Goal: Task Accomplishment & Management: Complete application form

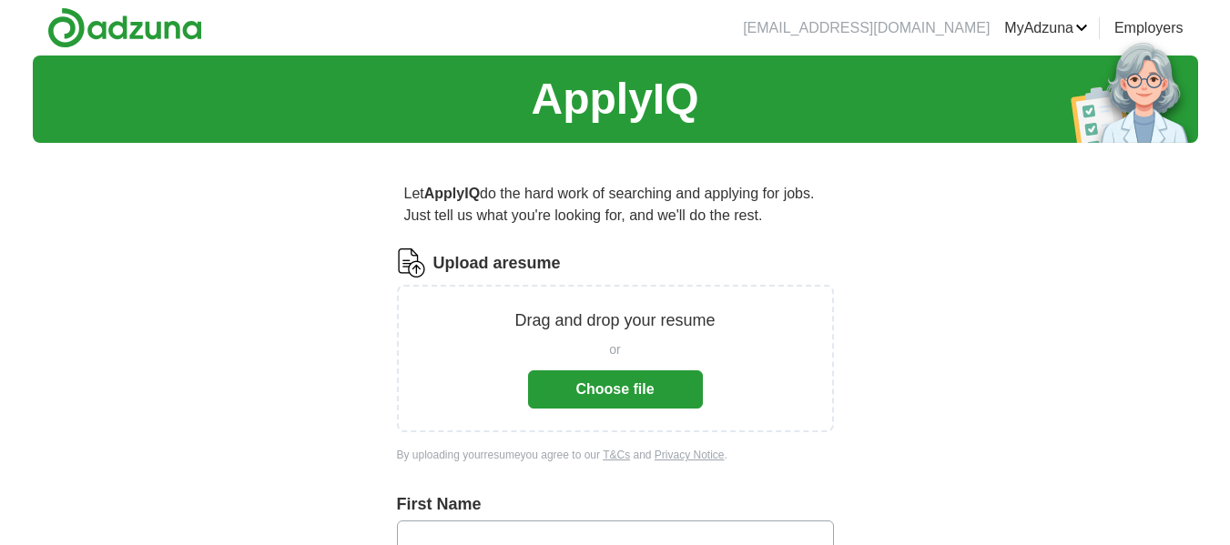
click at [673, 383] on button "Choose file" at bounding box center [615, 389] width 175 height 38
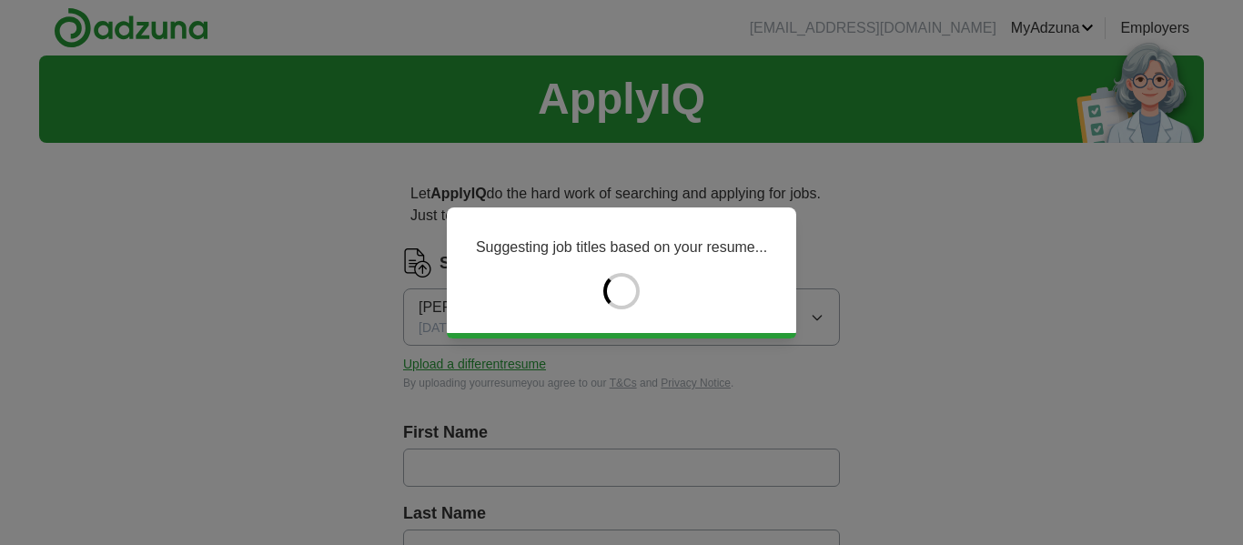
type input "**********"
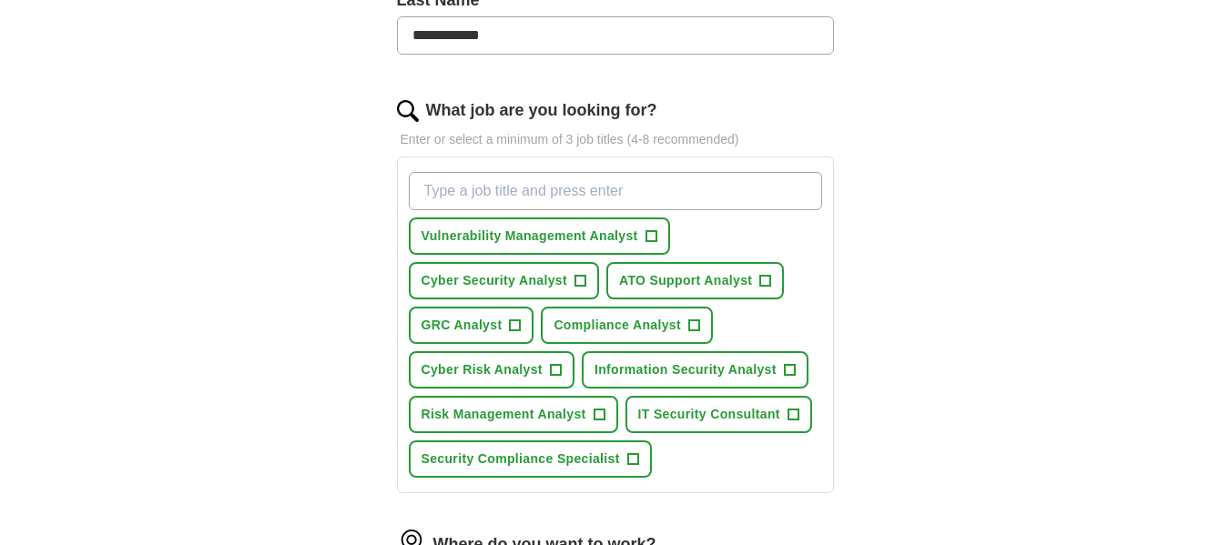
scroll to position [546, 0]
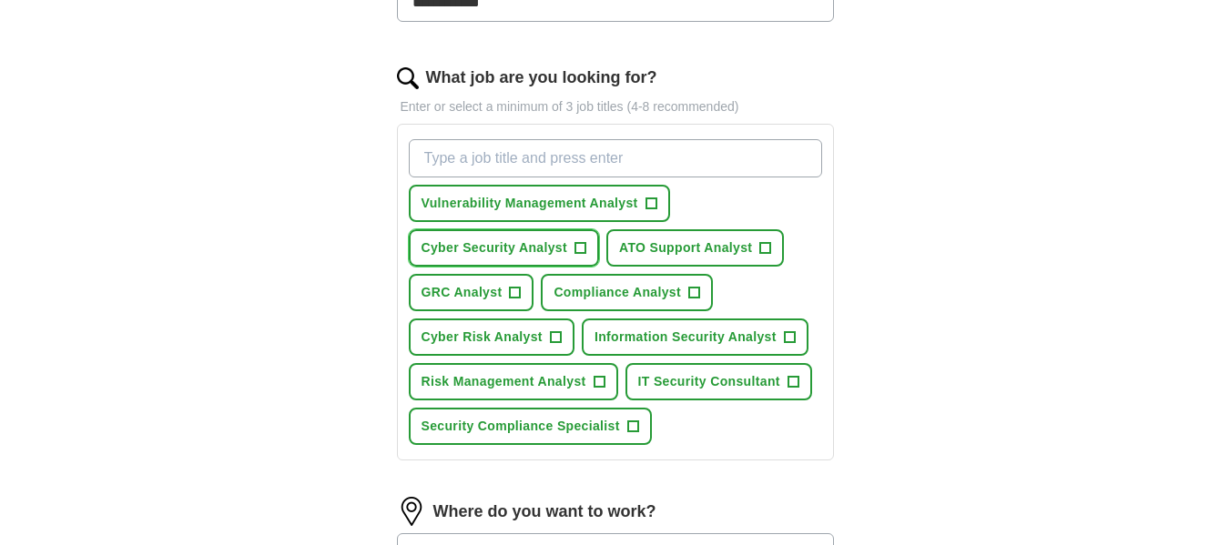
click at [581, 248] on span "+" at bounding box center [579, 248] width 11 height 15
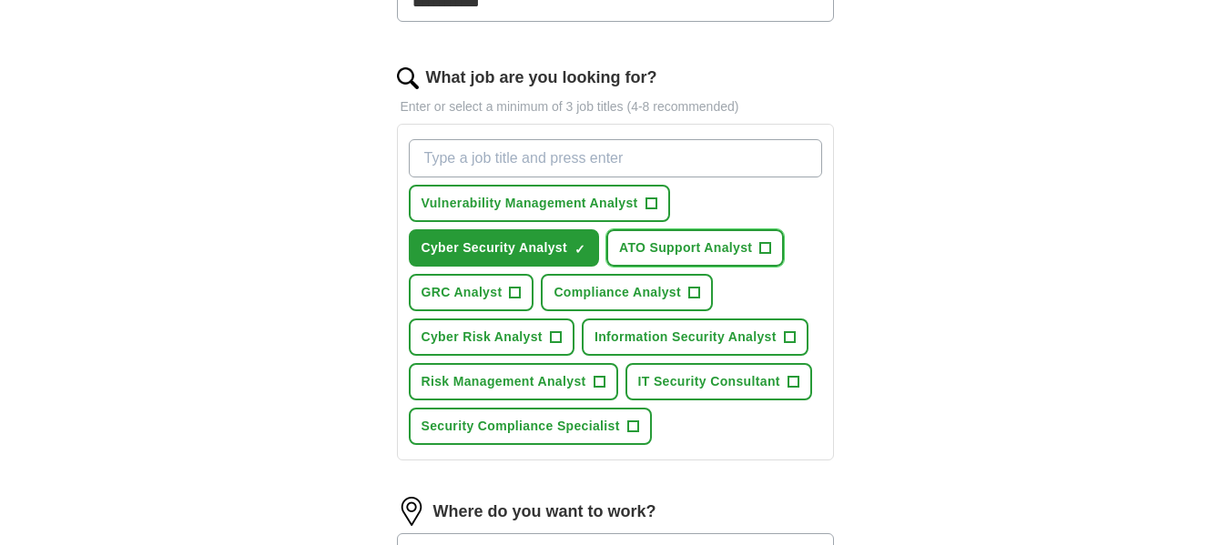
click at [771, 238] on button "ATO Support Analyst +" at bounding box center [694, 247] width 177 height 37
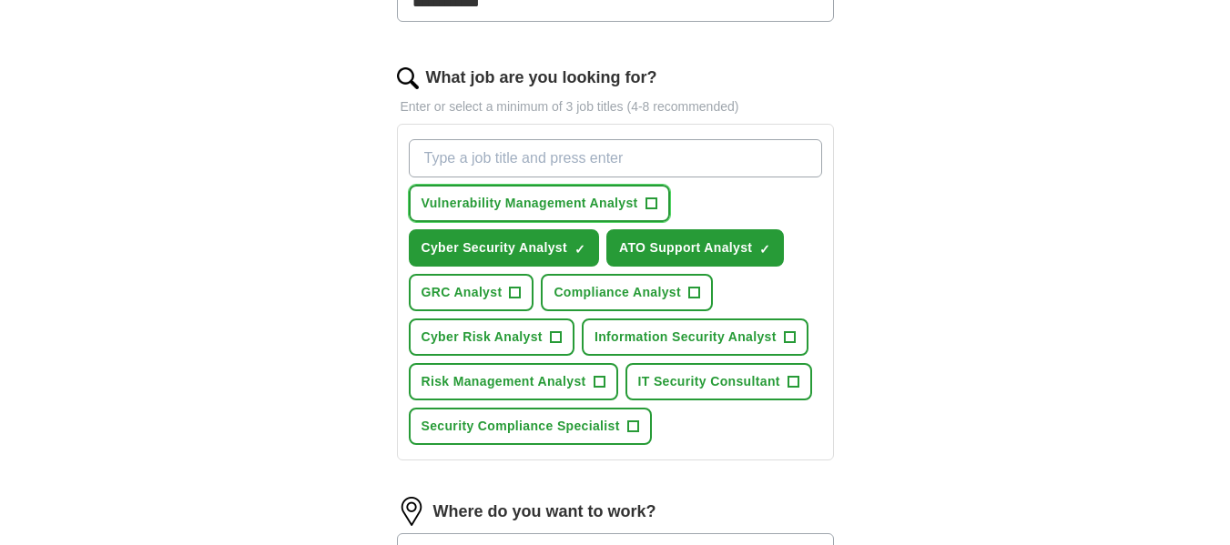
click at [653, 199] on span "+" at bounding box center [650, 204] width 11 height 15
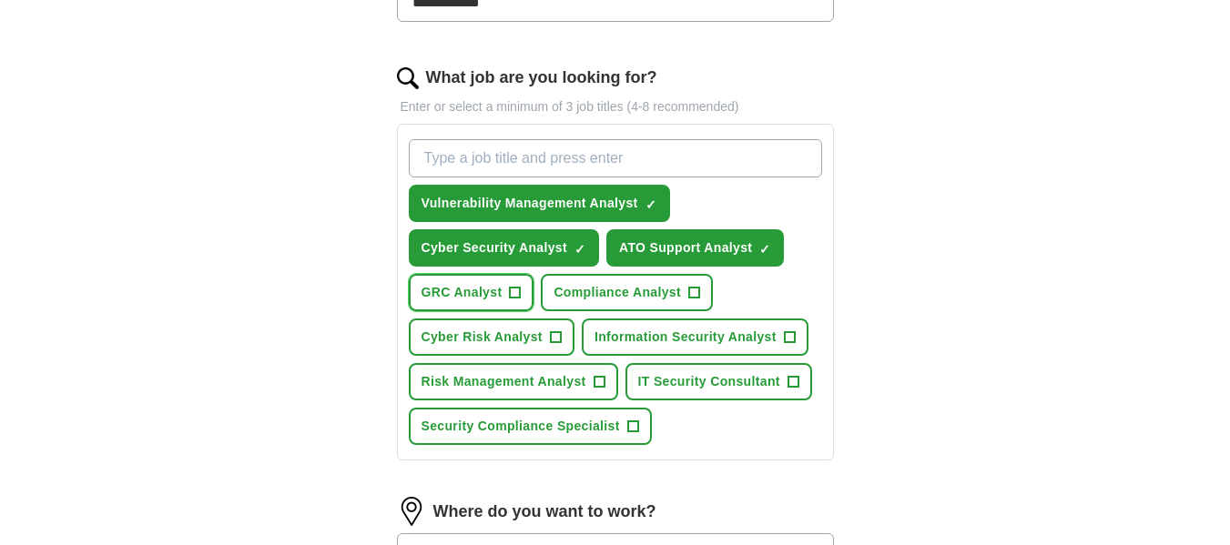
click at [524, 291] on button "GRC Analyst +" at bounding box center [472, 292] width 126 height 37
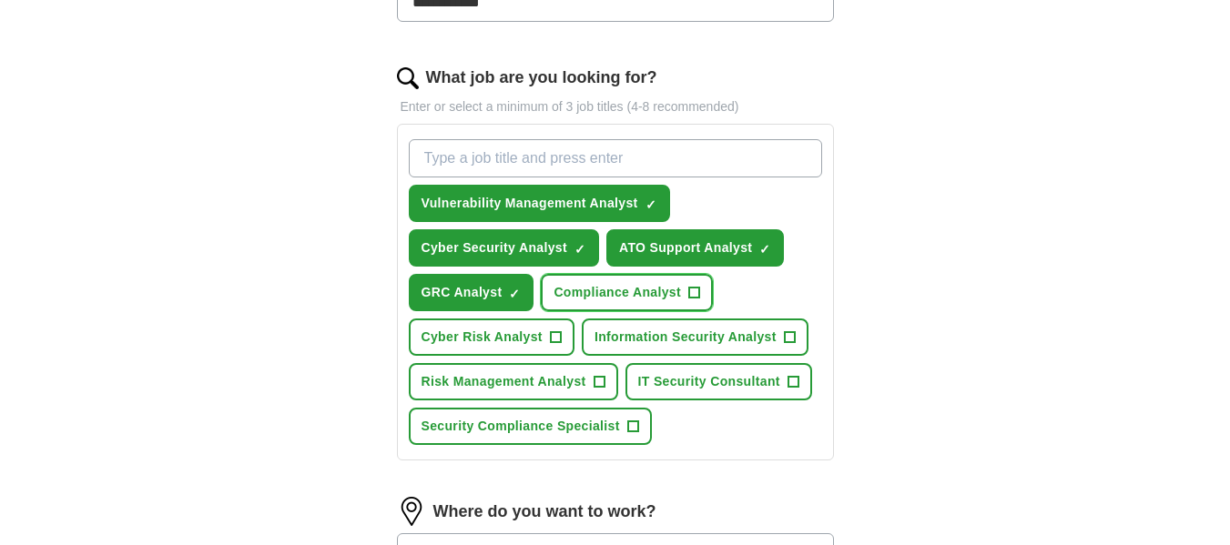
click at [695, 297] on span "+" at bounding box center [694, 293] width 11 height 15
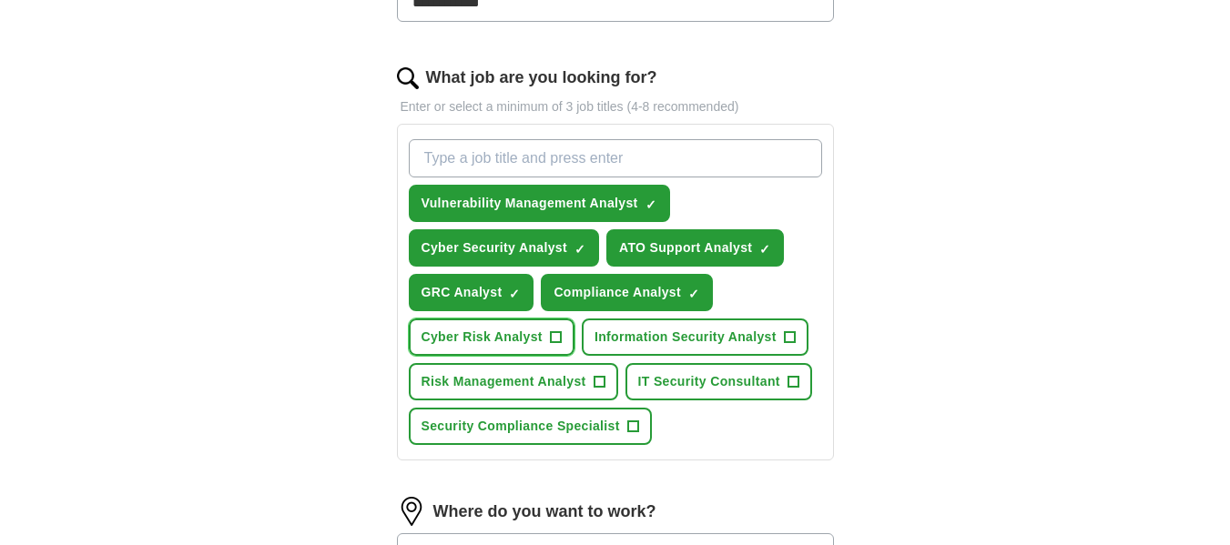
click at [561, 336] on span "+" at bounding box center [555, 337] width 11 height 15
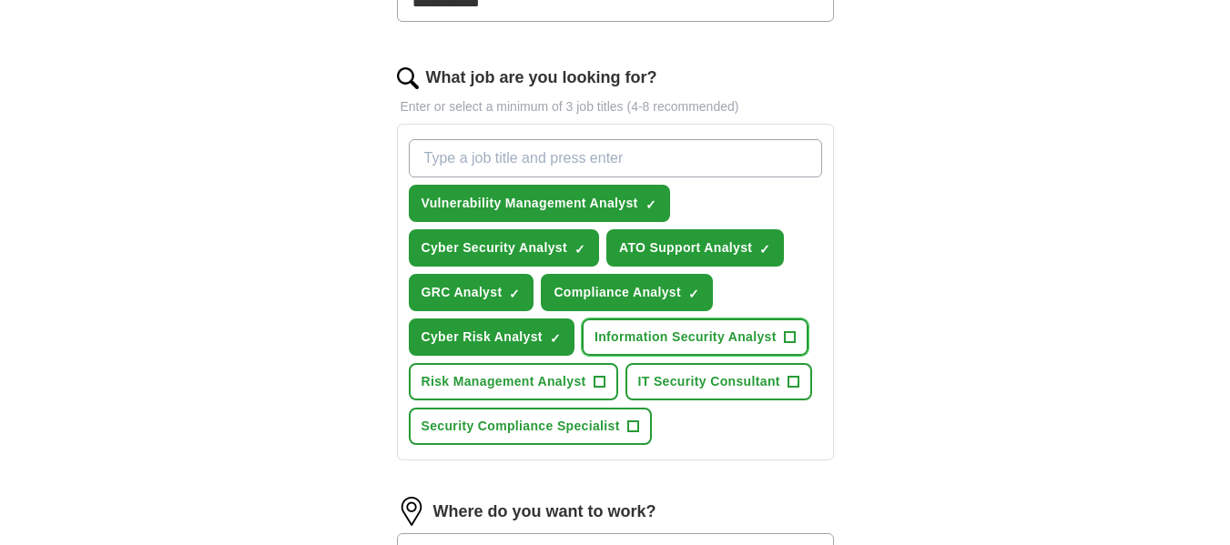
drag, startPoint x: 771, startPoint y: 329, endPoint x: 765, endPoint y: 338, distance: 10.6
click at [771, 328] on span "Information Security Analyst" at bounding box center [685, 337] width 182 height 19
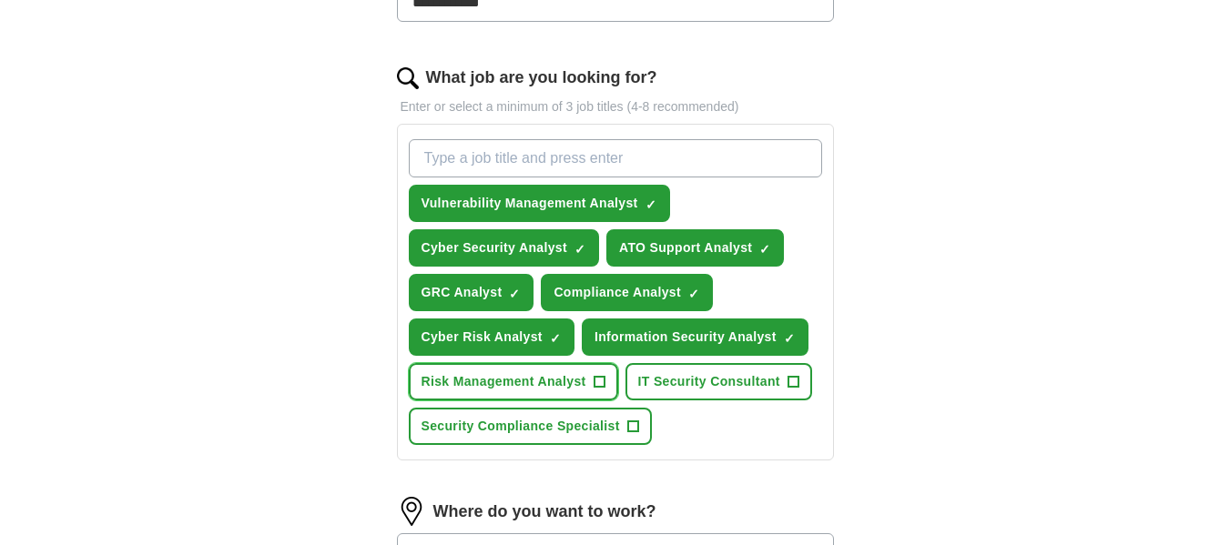
click at [601, 381] on span "+" at bounding box center [598, 382] width 11 height 15
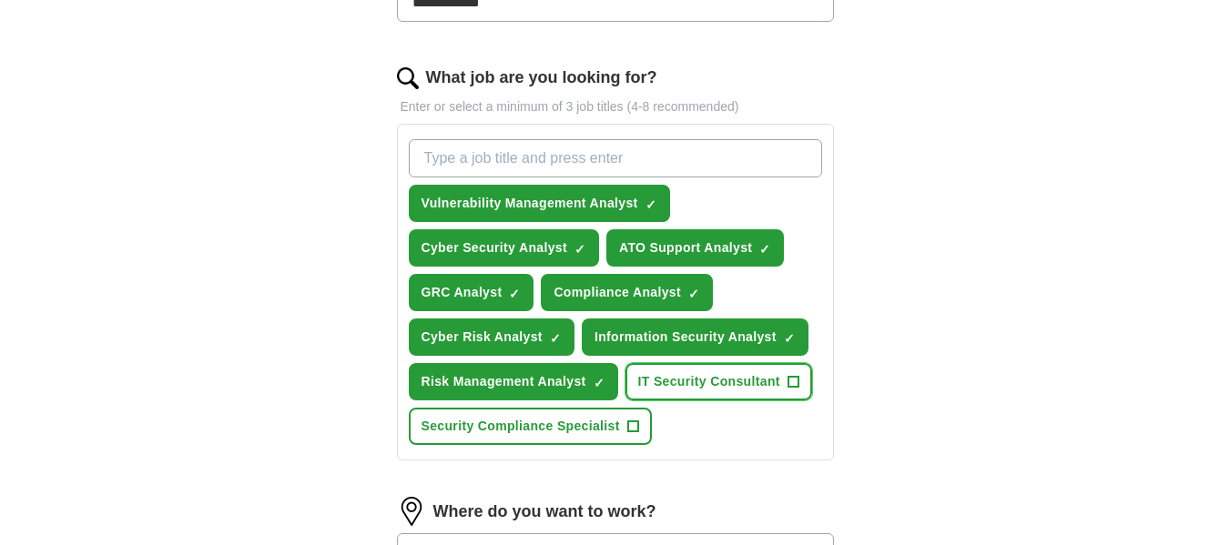
click at [809, 380] on button "IT Security Consultant +" at bounding box center [718, 381] width 187 height 37
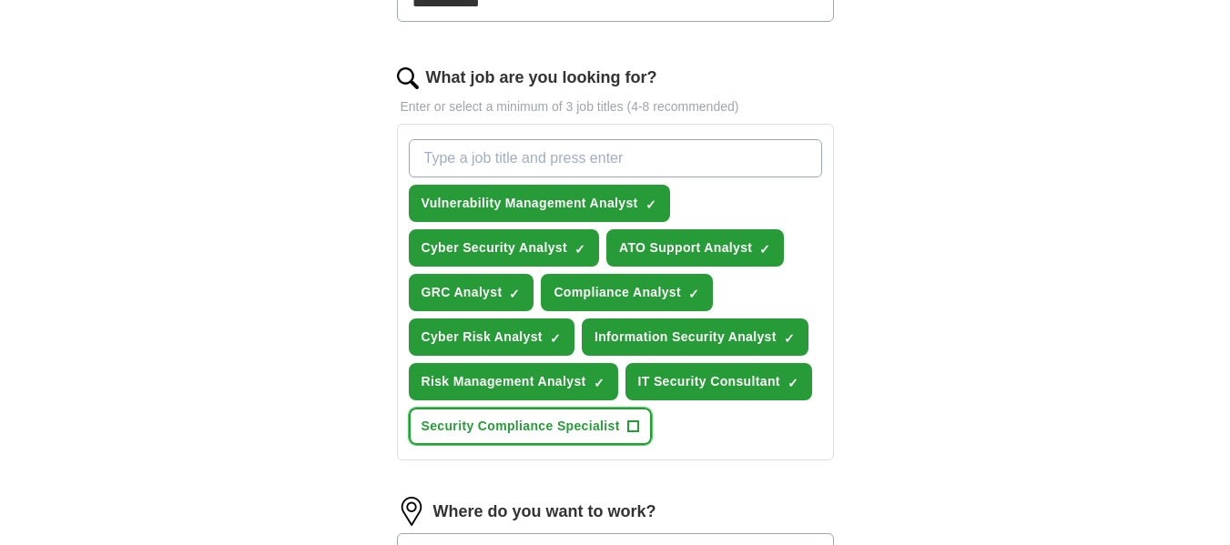
click at [596, 435] on span "Security Compliance Specialist" at bounding box center [520, 426] width 198 height 19
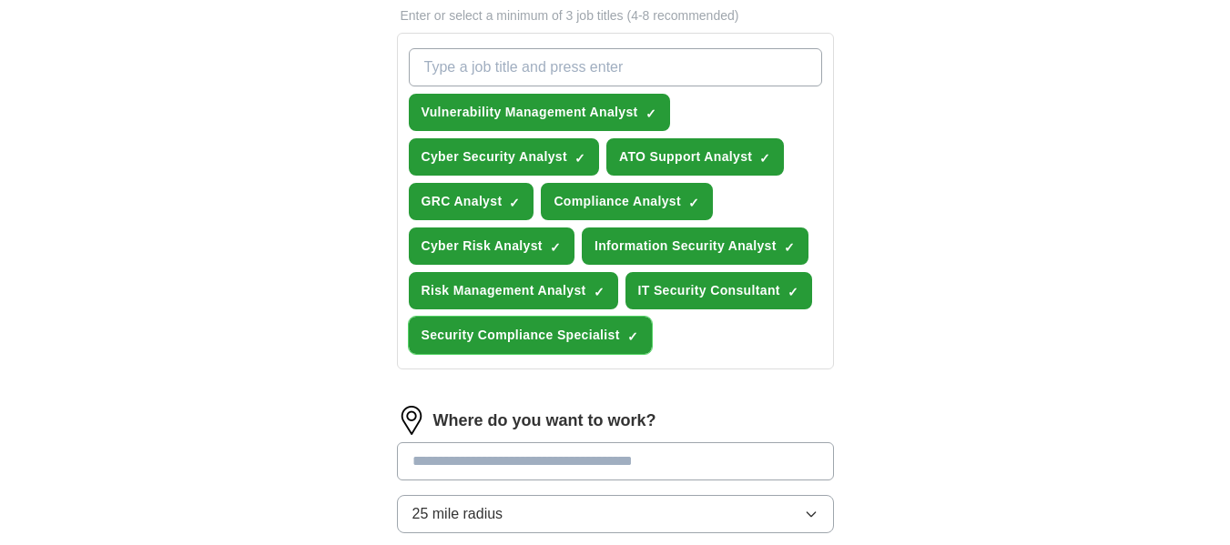
scroll to position [728, 0]
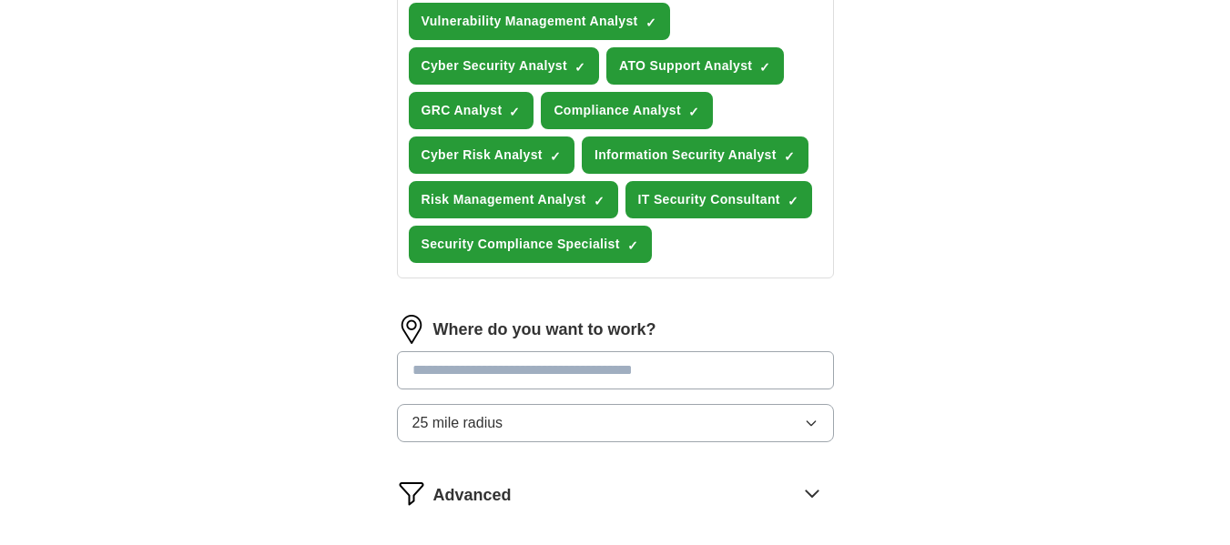
click at [546, 382] on input at bounding box center [615, 370] width 437 height 38
type input "******"
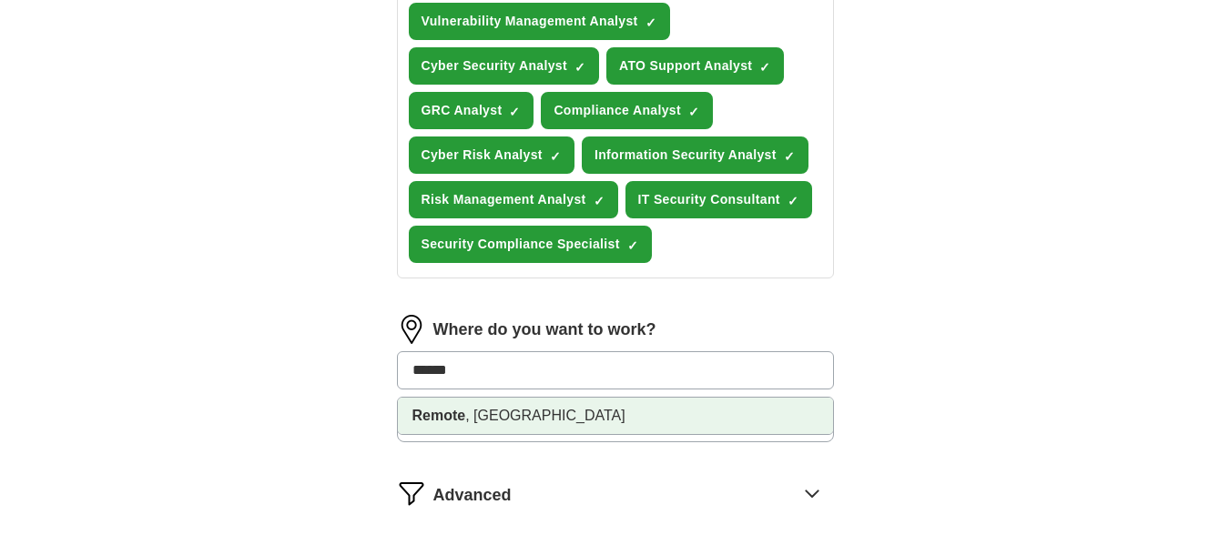
click at [580, 419] on li "Remote , [GEOGRAPHIC_DATA]" at bounding box center [615, 416] width 435 height 36
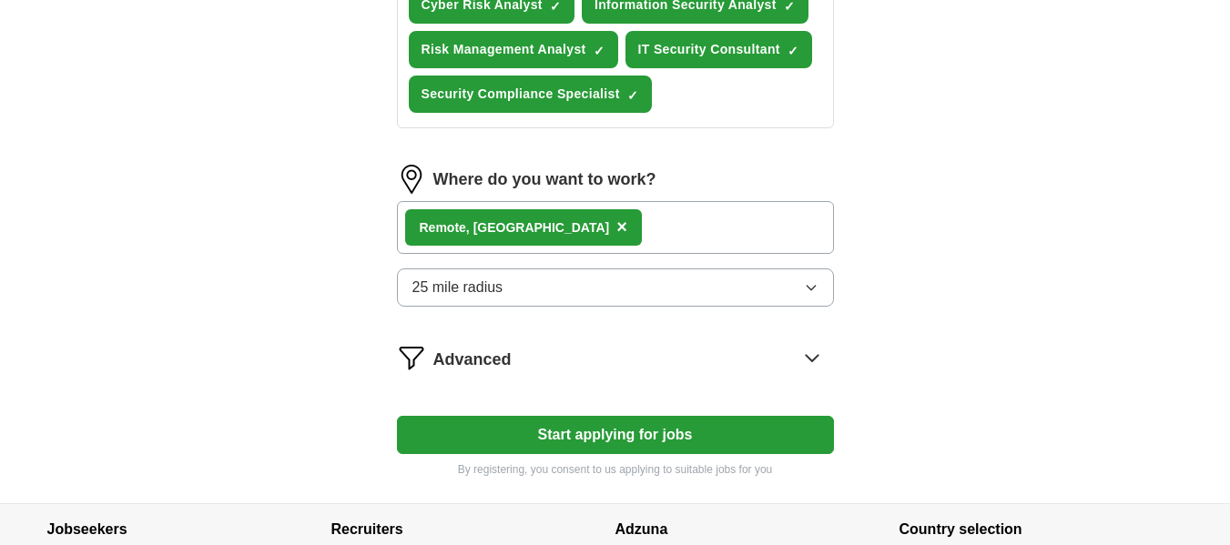
scroll to position [910, 0]
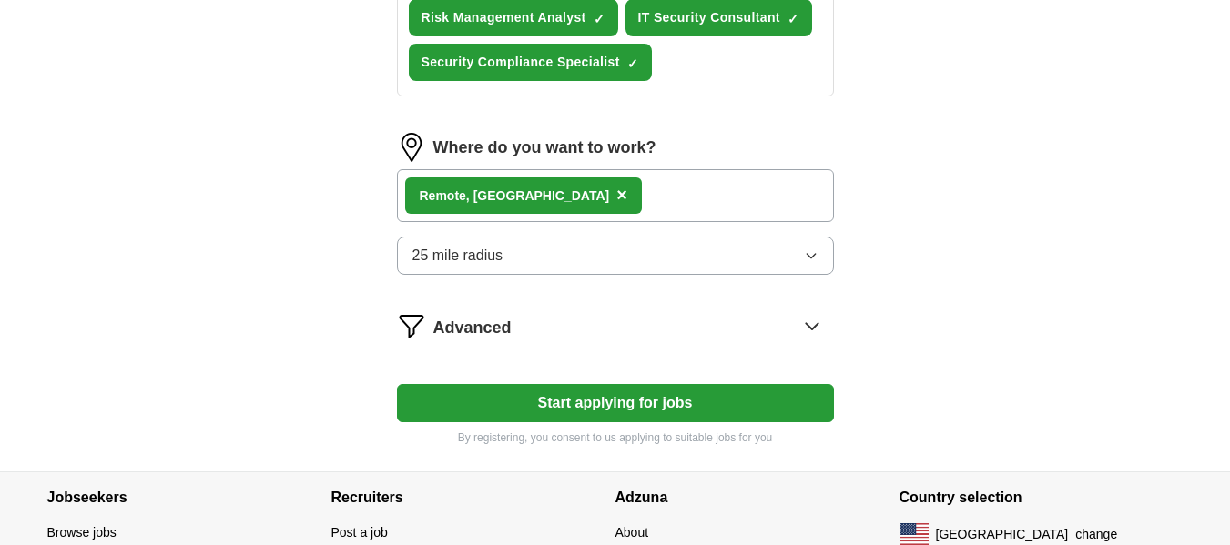
click at [542, 410] on button "Start applying for jobs" at bounding box center [615, 403] width 437 height 38
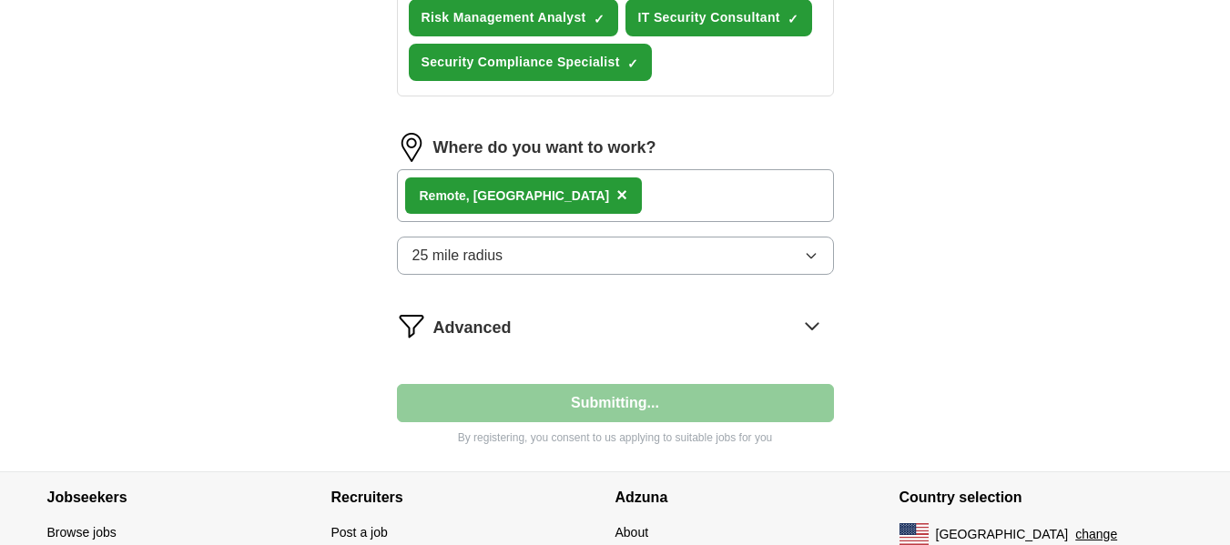
select select "**"
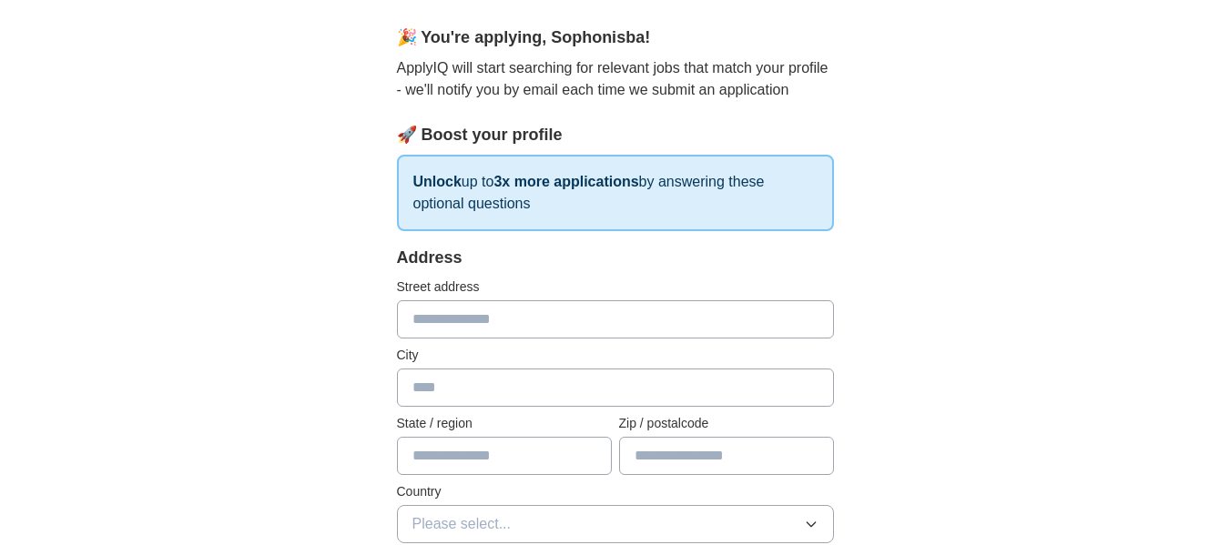
scroll to position [182, 0]
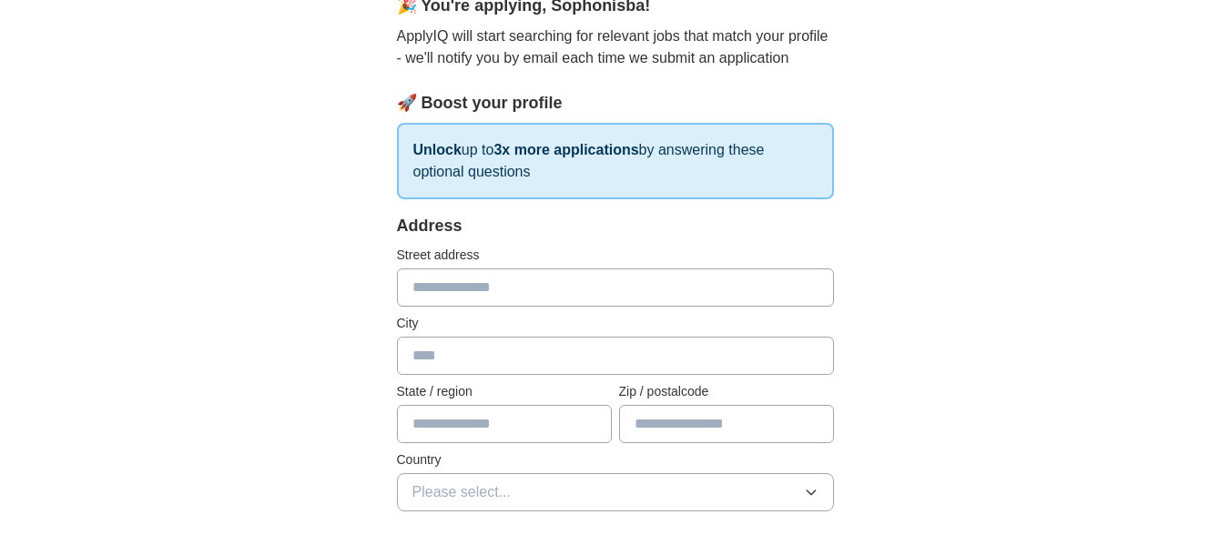
click at [534, 292] on input "text" at bounding box center [615, 287] width 437 height 38
type input "**********"
type input "*****"
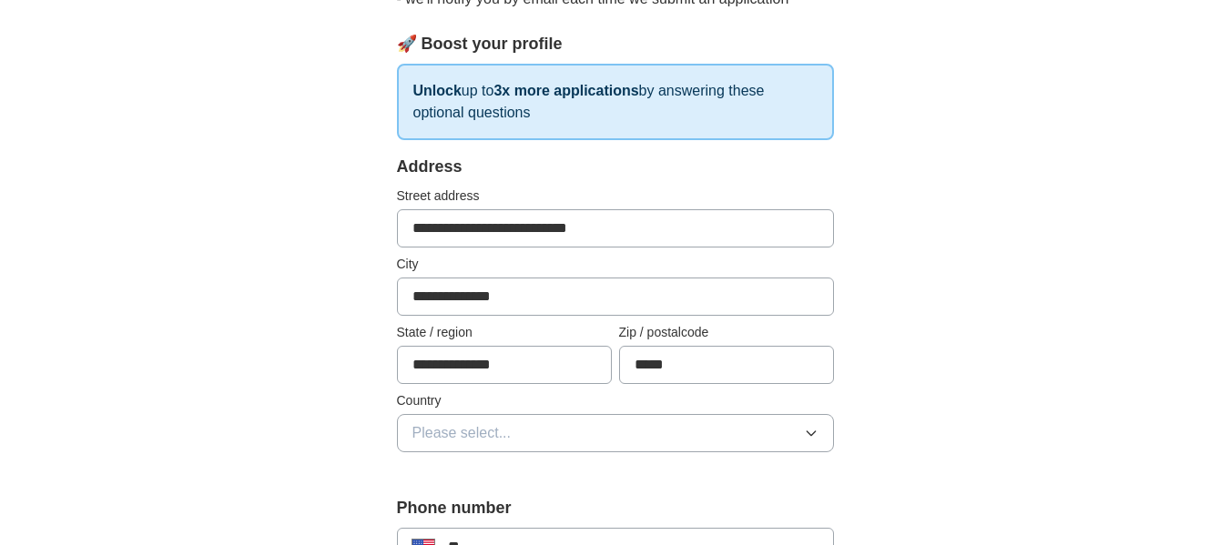
scroll to position [273, 0]
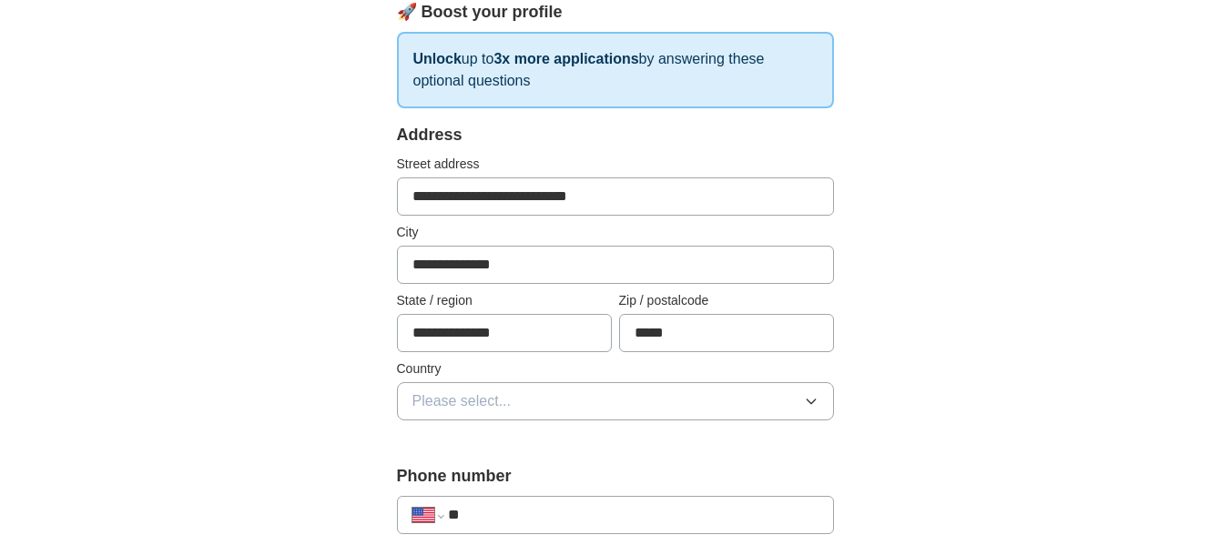
click at [580, 400] on button "Please select..." at bounding box center [615, 401] width 437 height 38
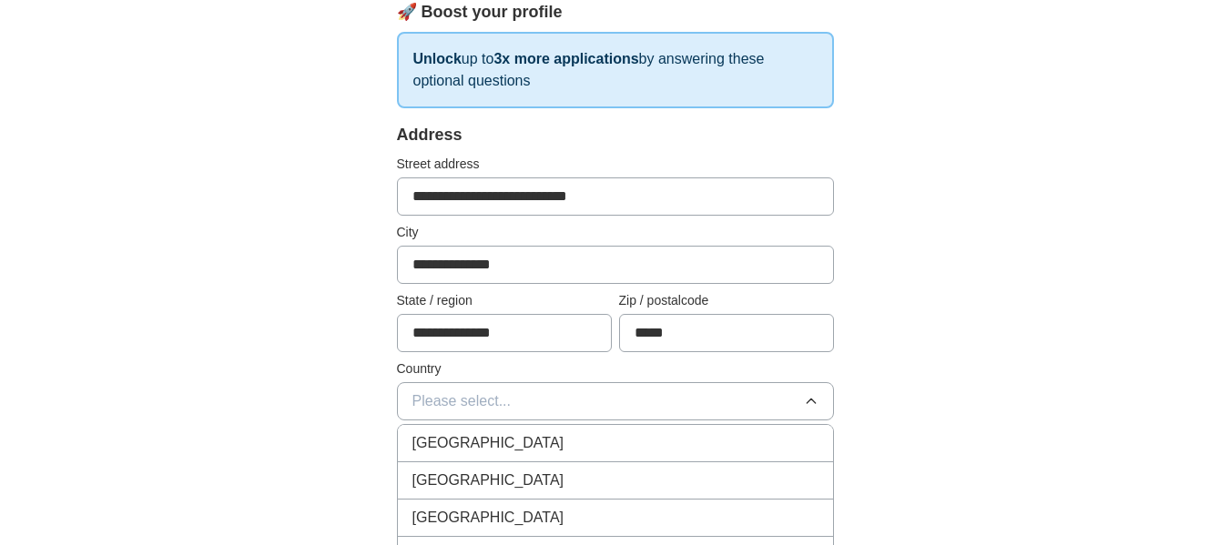
click at [564, 475] on div "[GEOGRAPHIC_DATA]" at bounding box center [615, 481] width 406 height 22
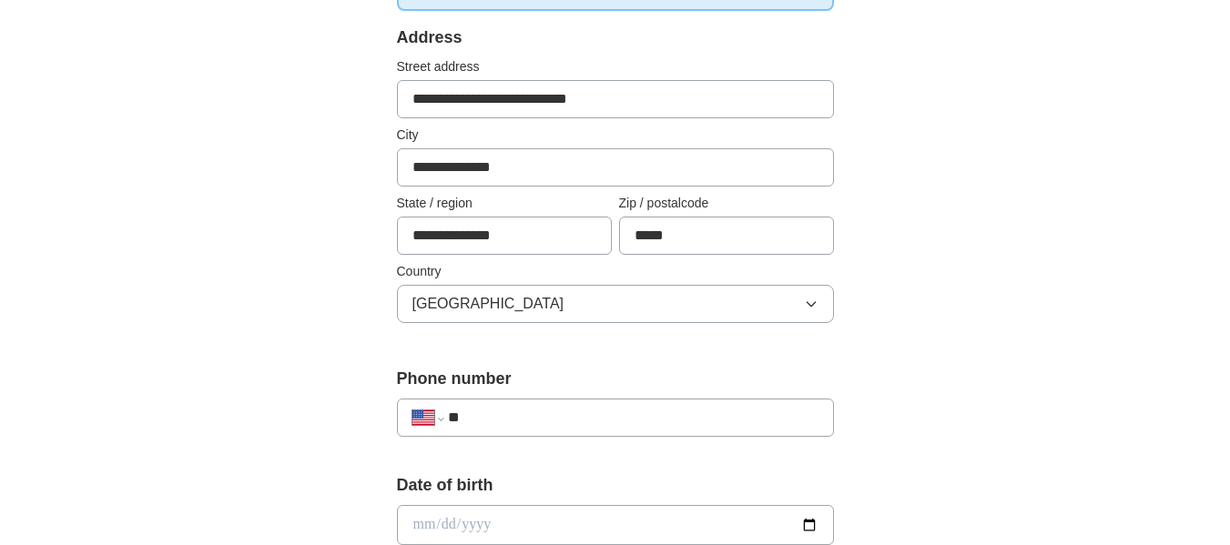
scroll to position [455, 0]
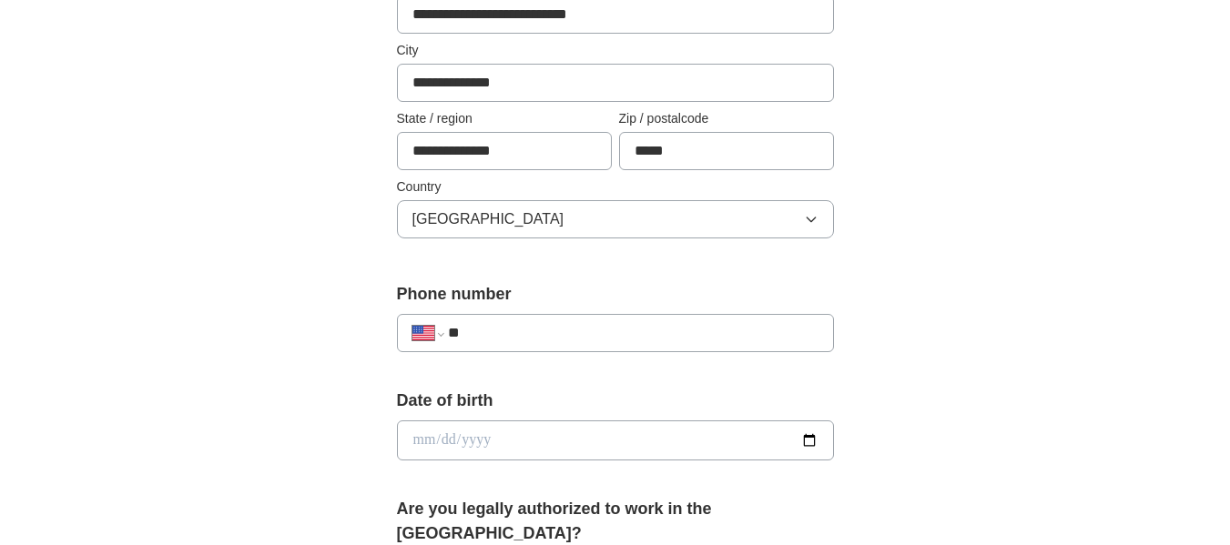
click at [535, 329] on input "**" at bounding box center [633, 333] width 370 height 22
type input "**********"
click at [427, 434] on input "date" at bounding box center [615, 440] width 437 height 40
type input "**********"
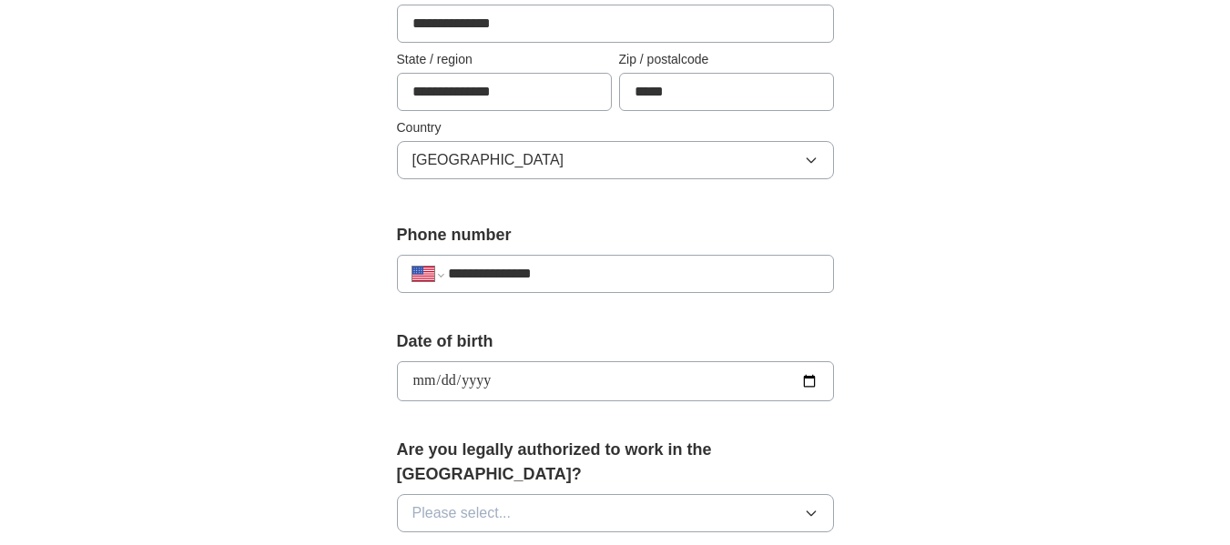
scroll to position [546, 0]
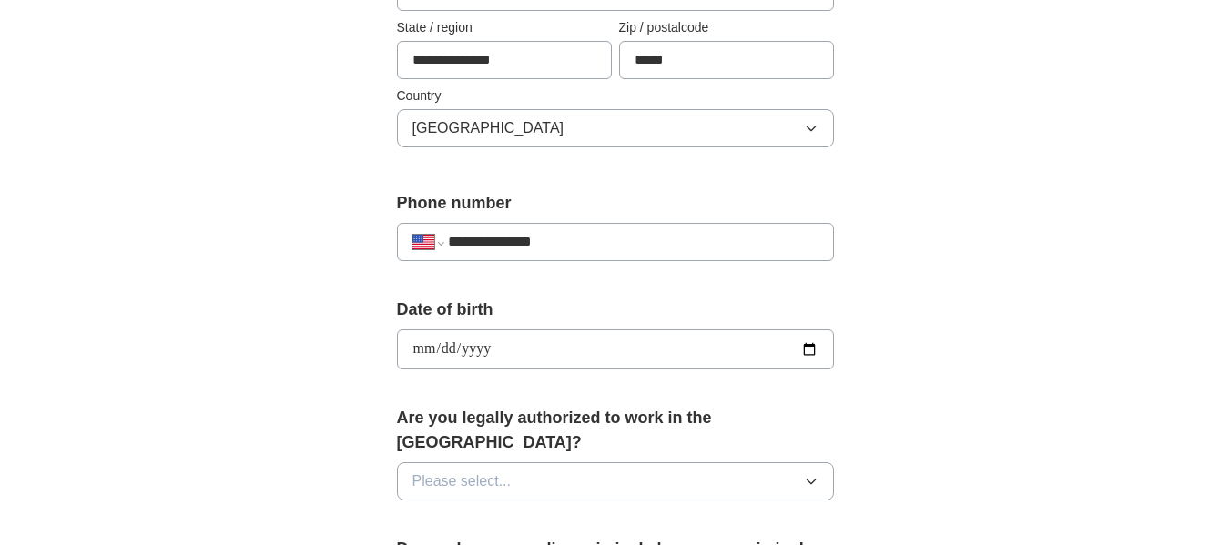
click at [425, 471] on span "Please select..." at bounding box center [461, 482] width 99 height 22
click at [436, 510] on li "Yes" at bounding box center [615, 523] width 435 height 37
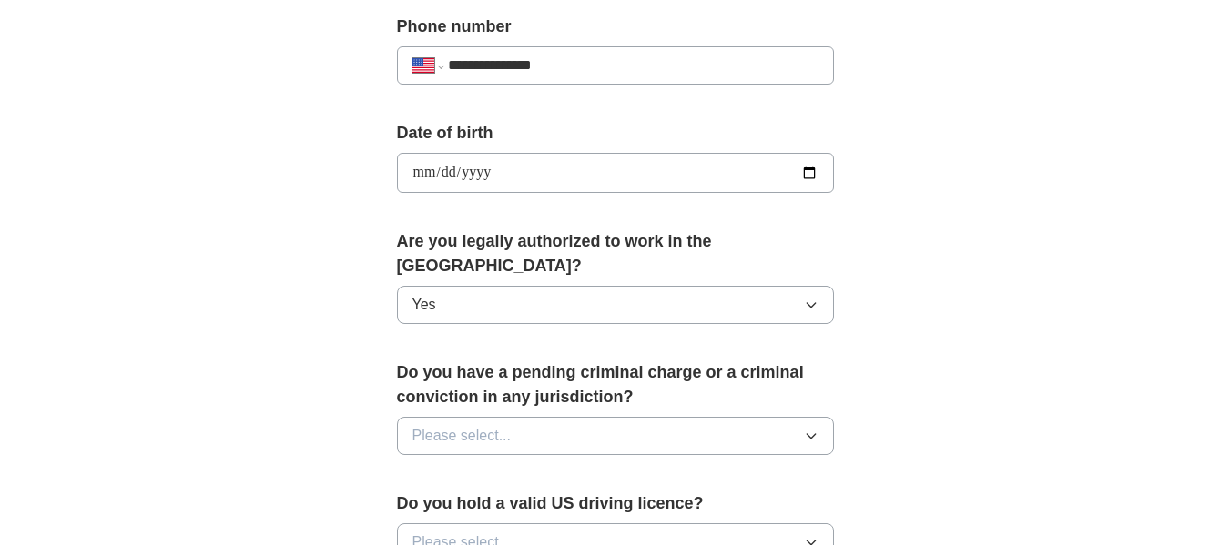
scroll to position [728, 0]
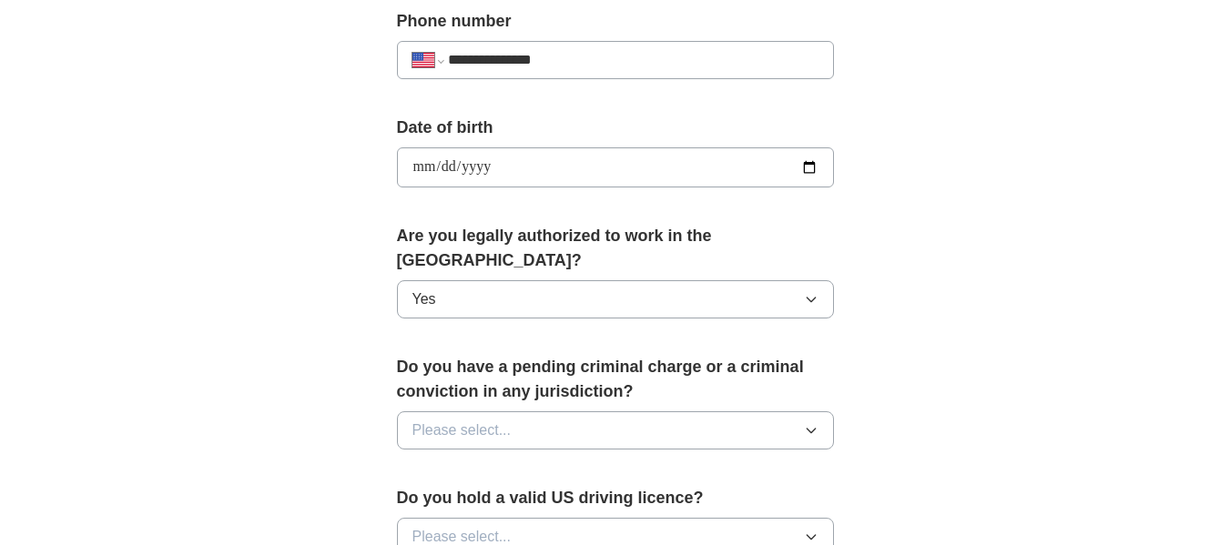
click at [470, 420] on span "Please select..." at bounding box center [461, 431] width 99 height 22
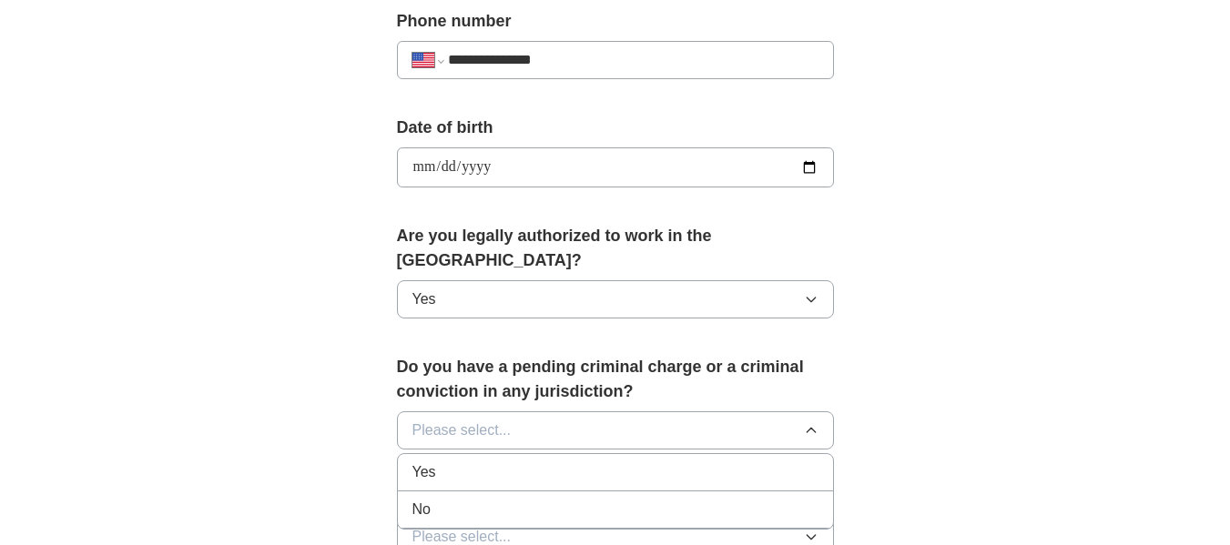
click at [452, 499] on div "No" at bounding box center [615, 510] width 406 height 22
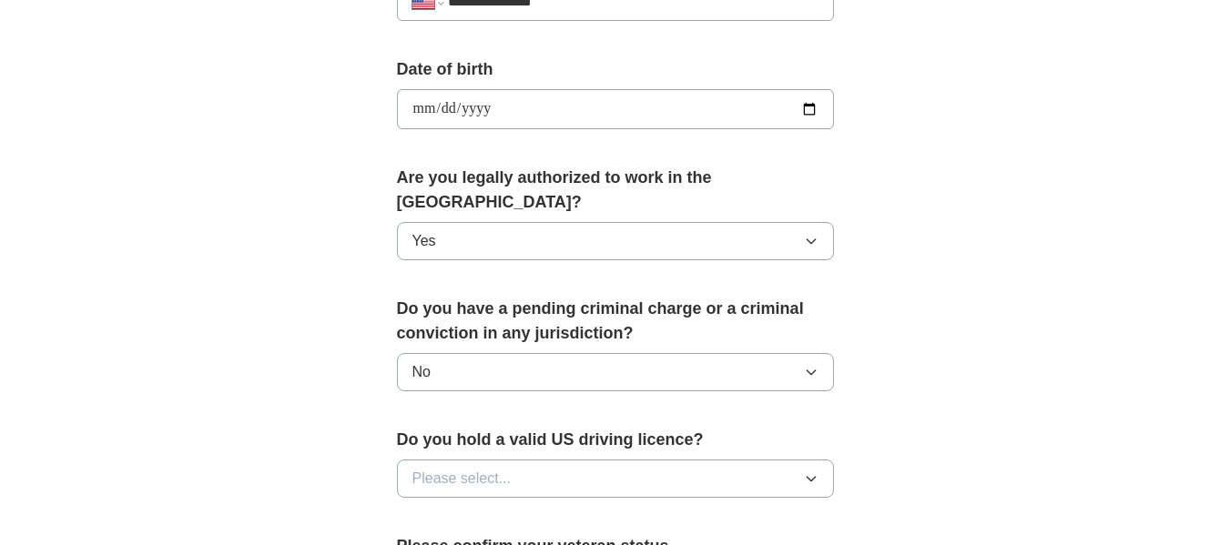
scroll to position [819, 0]
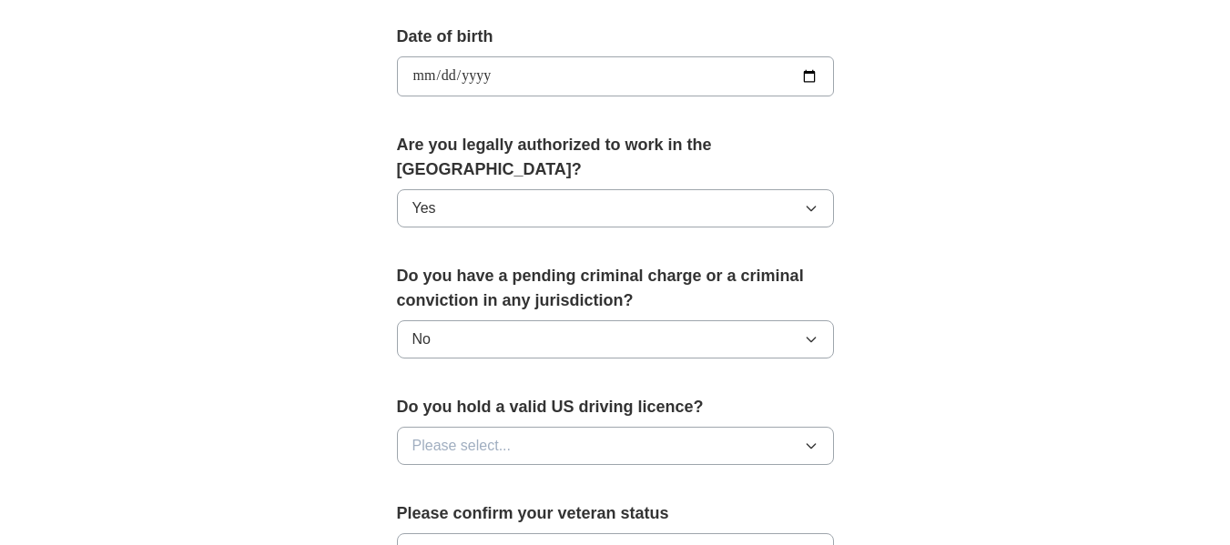
click at [467, 432] on button "Please select..." at bounding box center [615, 446] width 437 height 38
click at [451, 477] on div "Yes" at bounding box center [615, 488] width 406 height 22
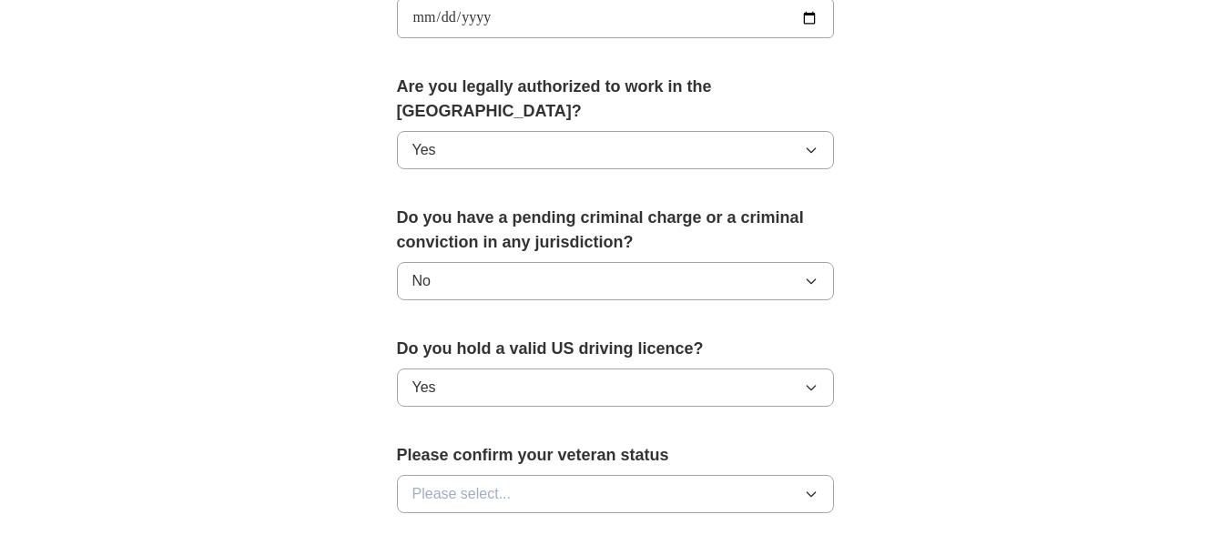
scroll to position [910, 0]
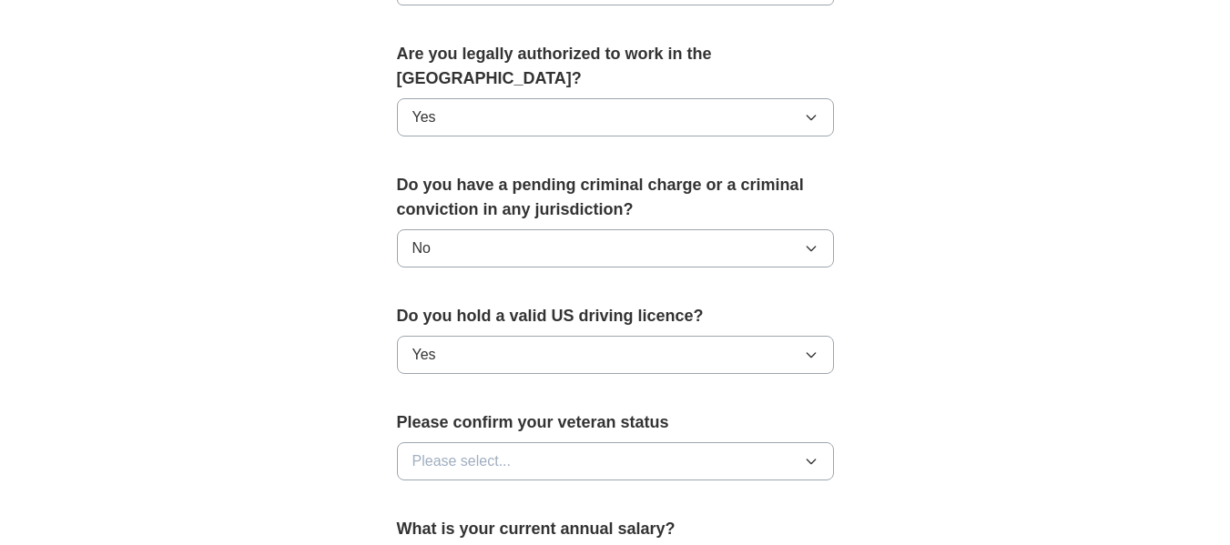
click at [492, 442] on button "Please select..." at bounding box center [615, 461] width 437 height 38
click at [463, 530] on span "I am a Forces veteran" at bounding box center [483, 541] width 142 height 22
click at [479, 451] on span "I am a Forces veteran" at bounding box center [483, 462] width 142 height 22
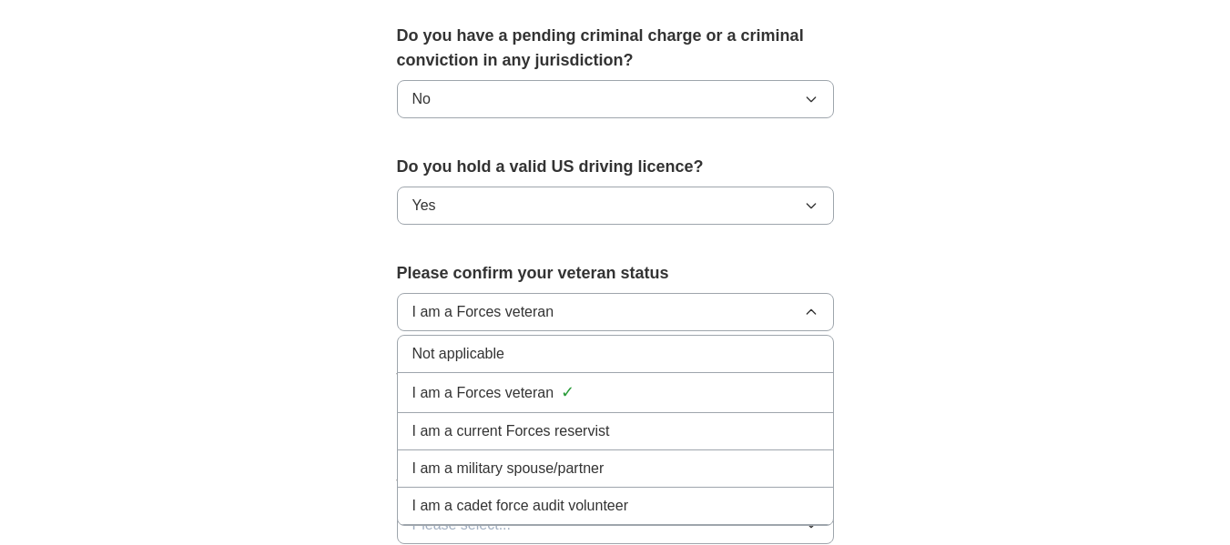
scroll to position [1092, 0]
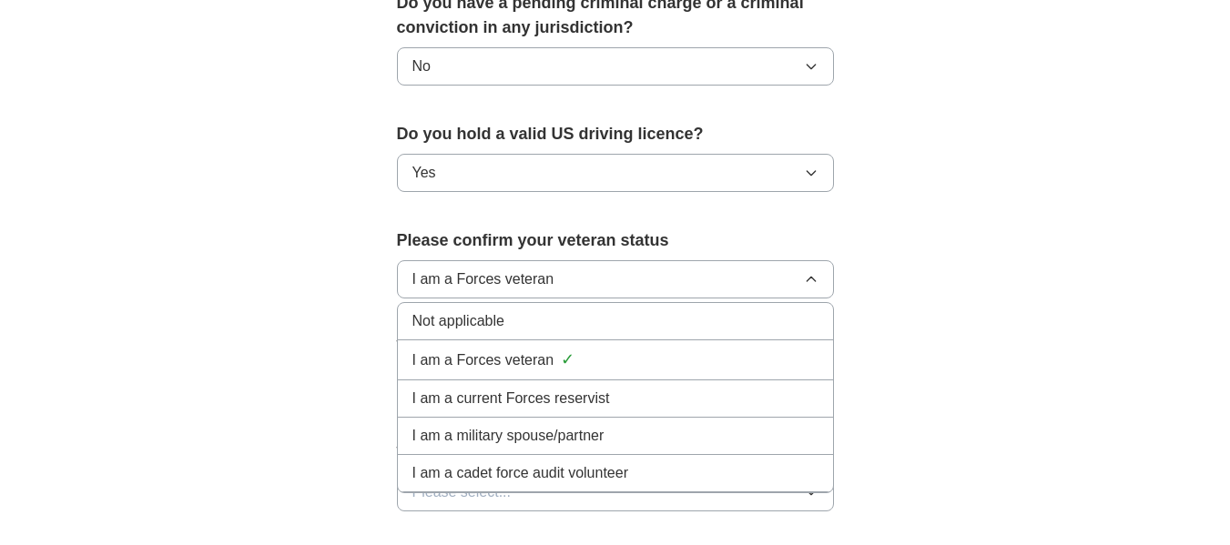
click at [512, 310] on div "Not applicable" at bounding box center [615, 321] width 406 height 22
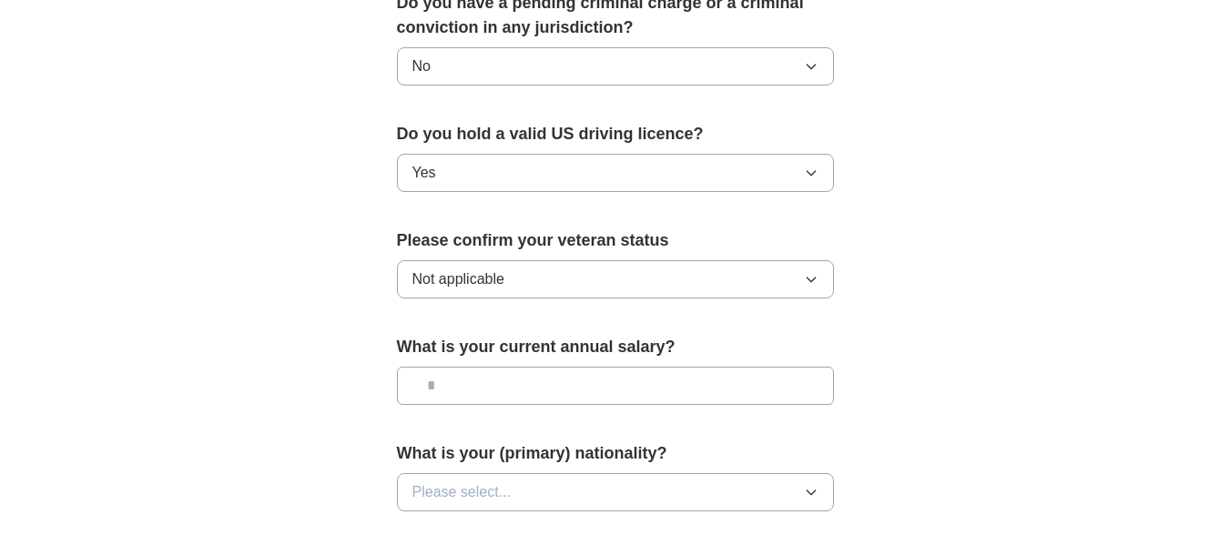
click at [470, 367] on input "text" at bounding box center [615, 386] width 437 height 38
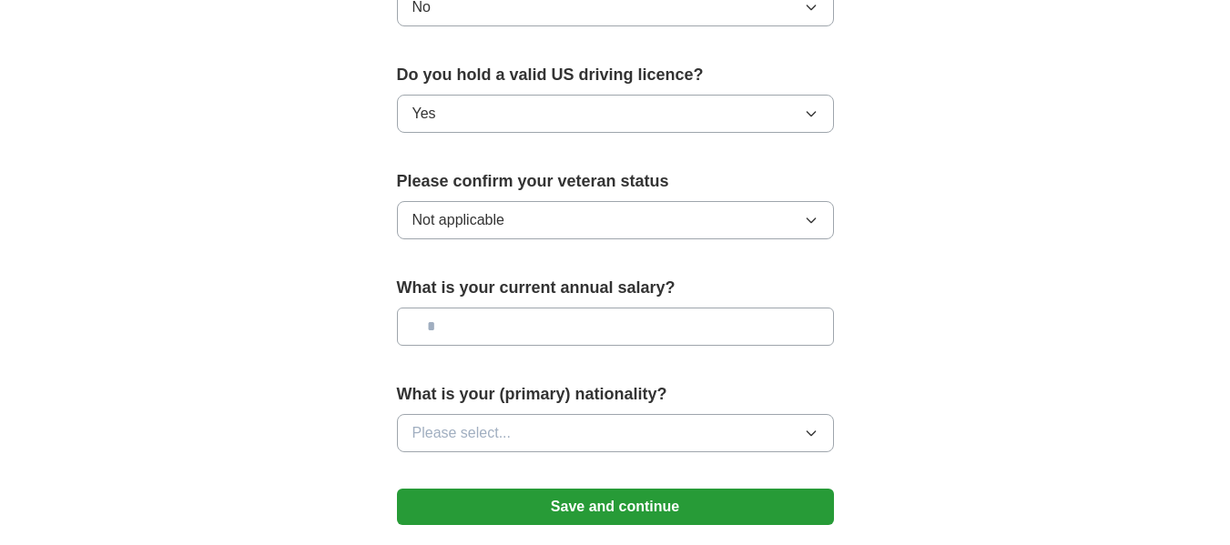
scroll to position [1183, 0]
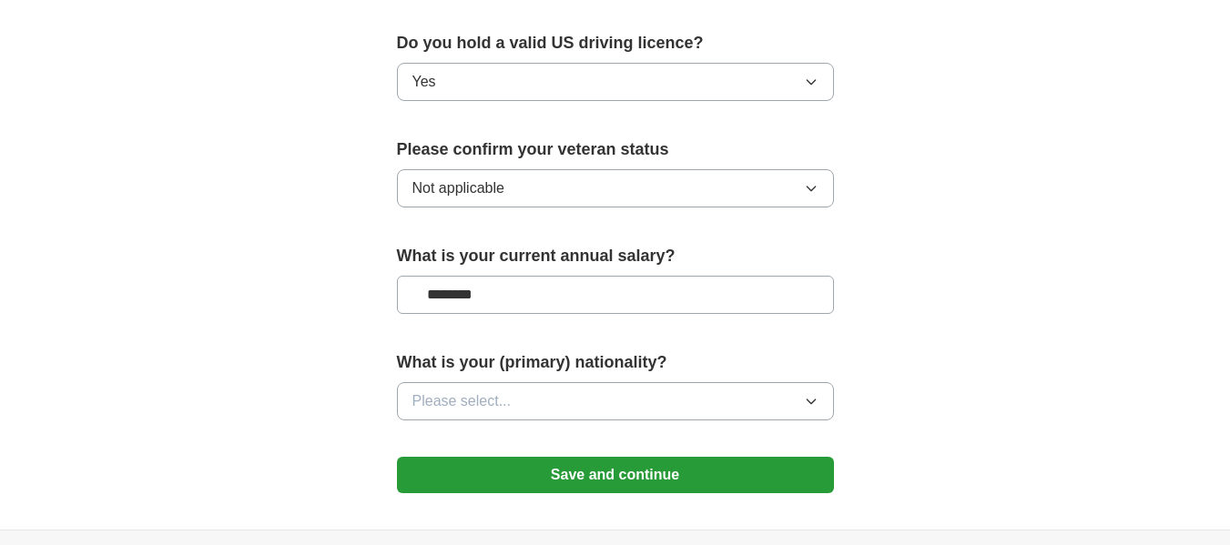
type input "********"
click at [642, 382] on button "Please select..." at bounding box center [615, 401] width 437 height 38
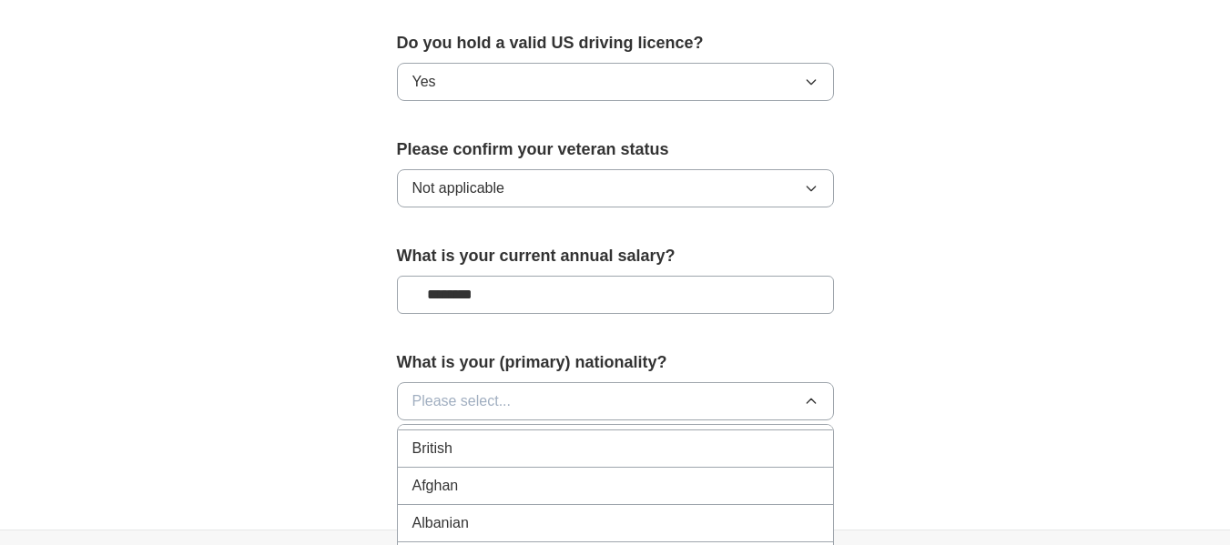
scroll to position [0, 0]
click at [543, 432] on div "American" at bounding box center [615, 443] width 406 height 22
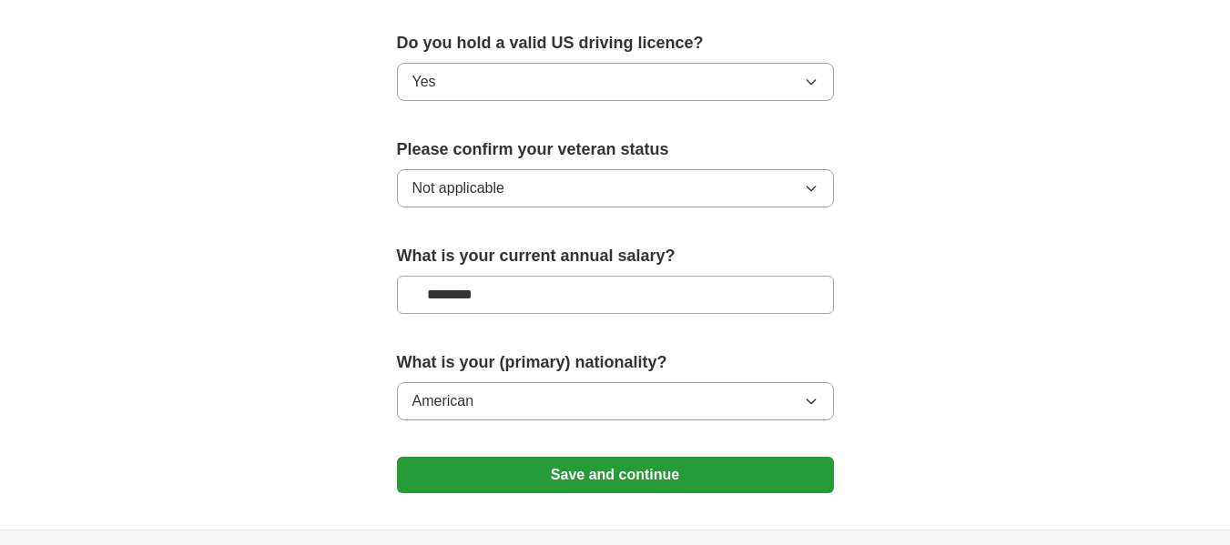
click at [572, 460] on button "Save and continue" at bounding box center [615, 475] width 437 height 36
